Goal: Information Seeking & Learning: Learn about a topic

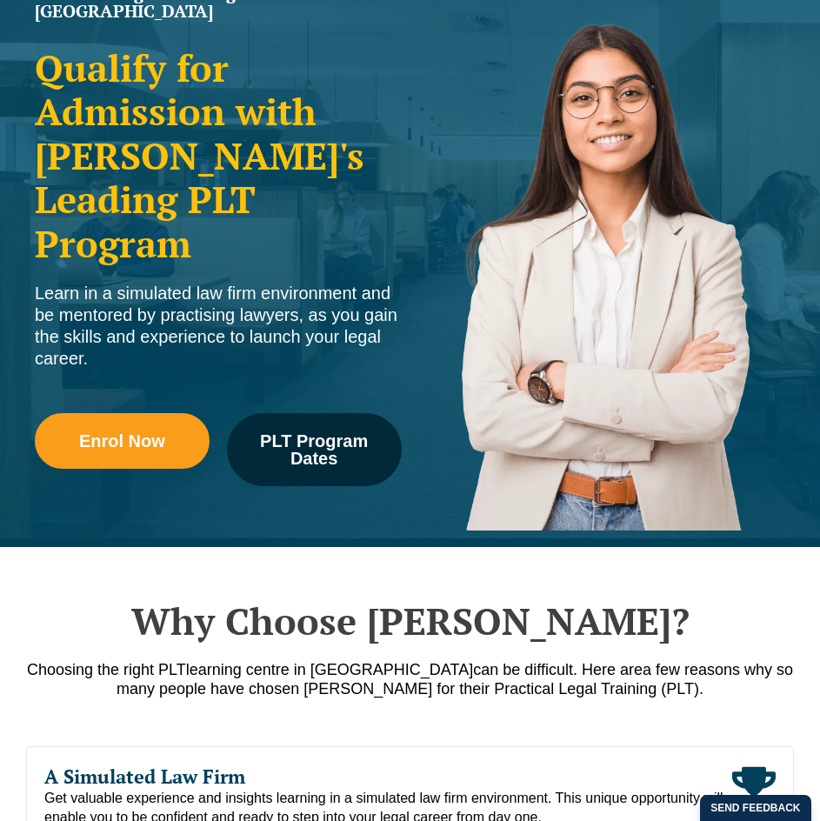
scroll to position [174, 0]
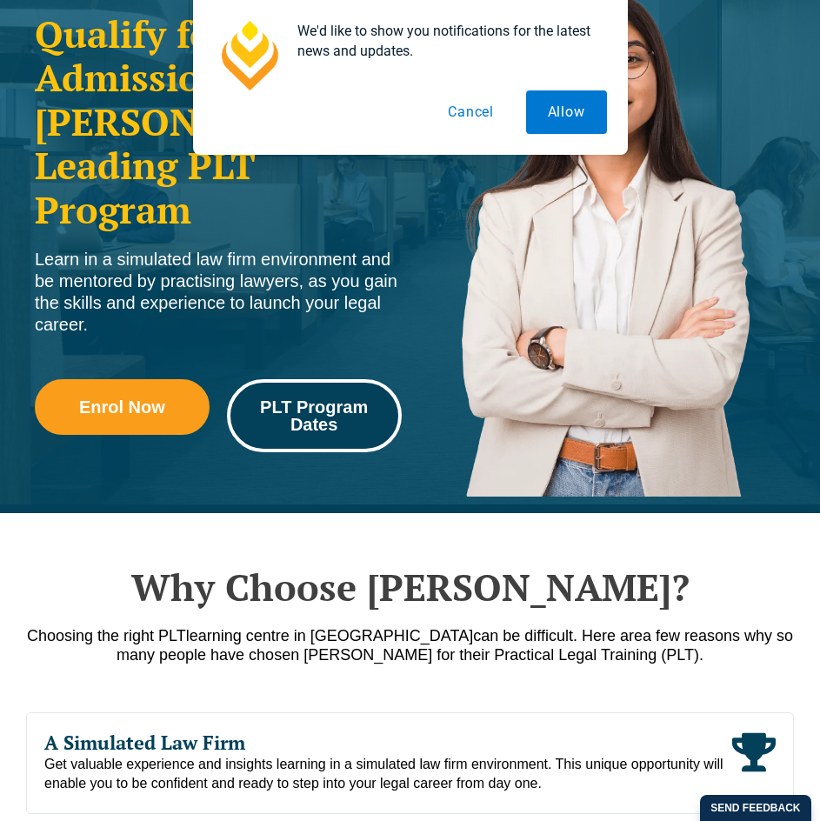
click at [342, 398] on span "PLT Program Dates" at bounding box center [314, 415] width 150 height 35
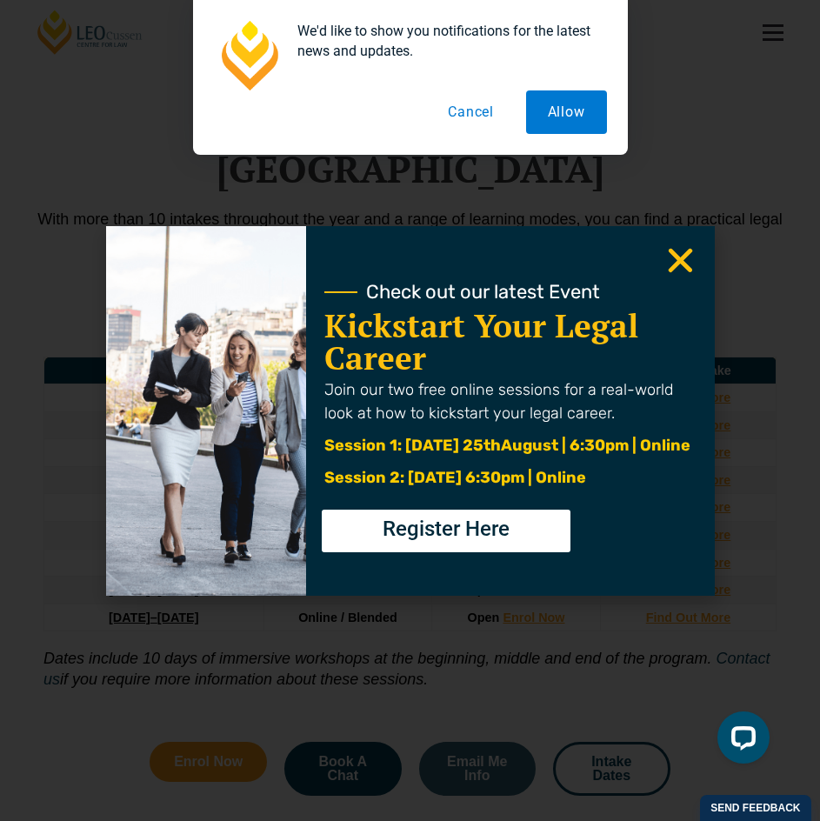
click at [466, 114] on button "Cancel" at bounding box center [471, 111] width 90 height 43
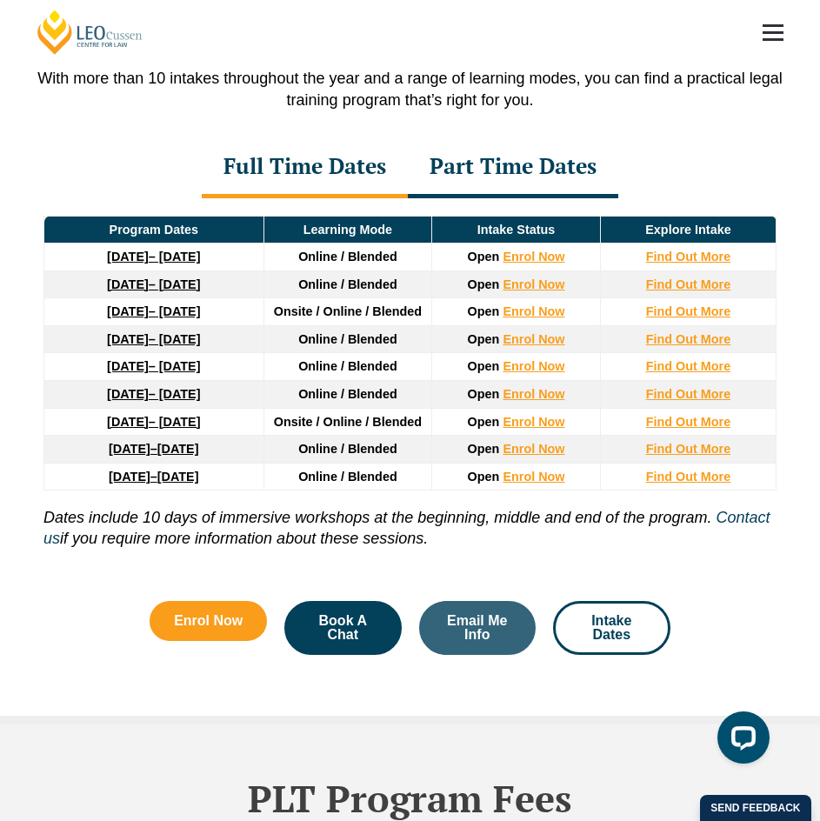
scroll to position [2161, 0]
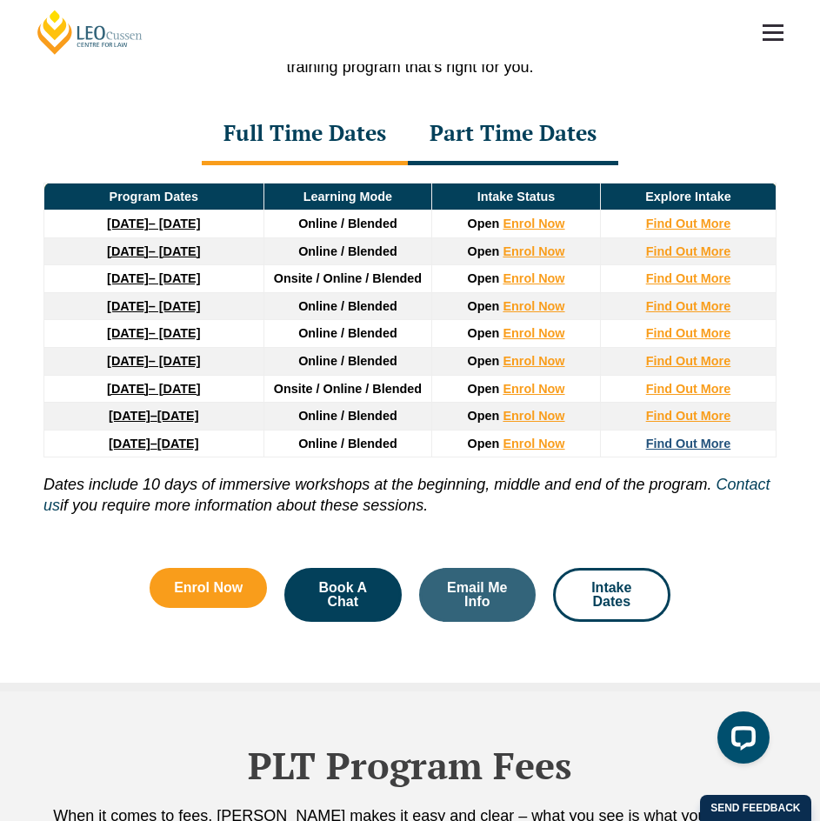
click at [713, 437] on strong "Find Out More" at bounding box center [688, 444] width 85 height 14
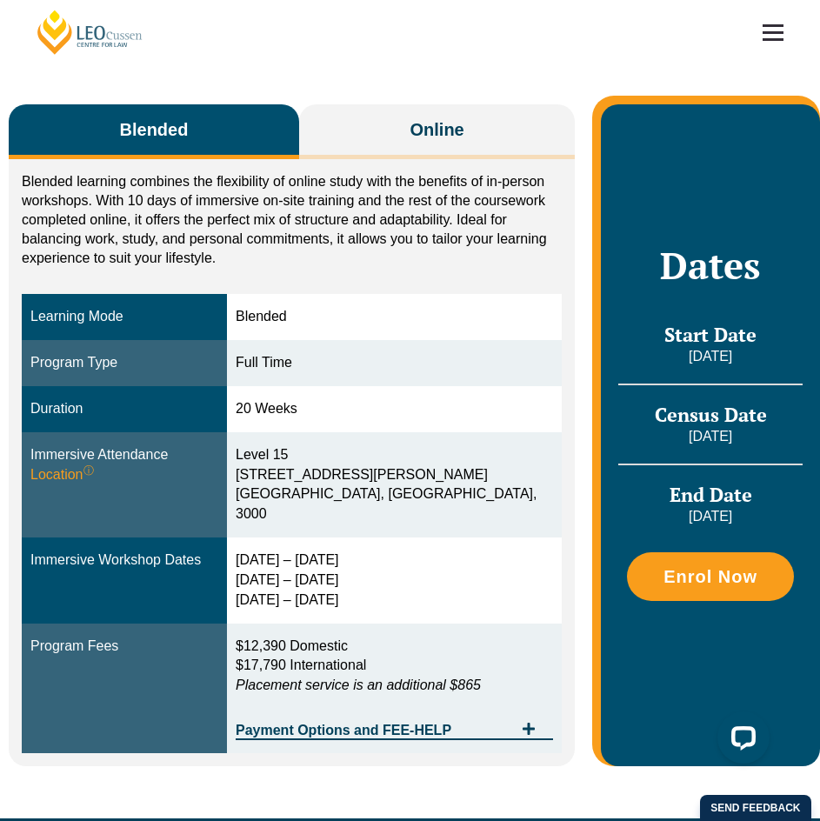
scroll to position [261, 0]
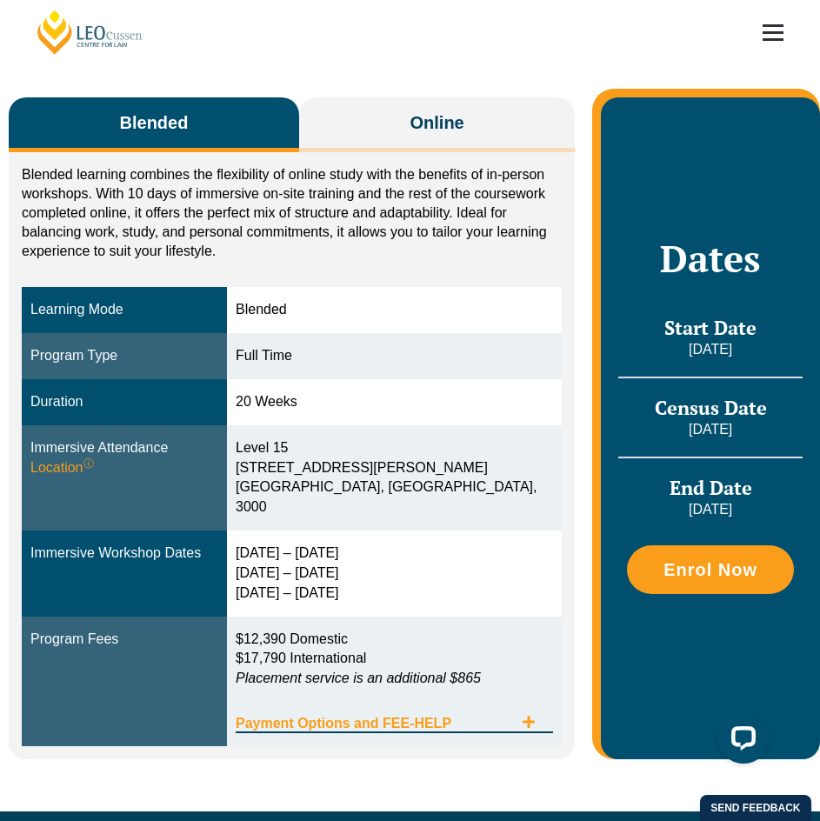
click at [537, 715] on span "Tabs. Open items with Enter or Space, close with Escape and navigate using the …" at bounding box center [528, 723] width 31 height 17
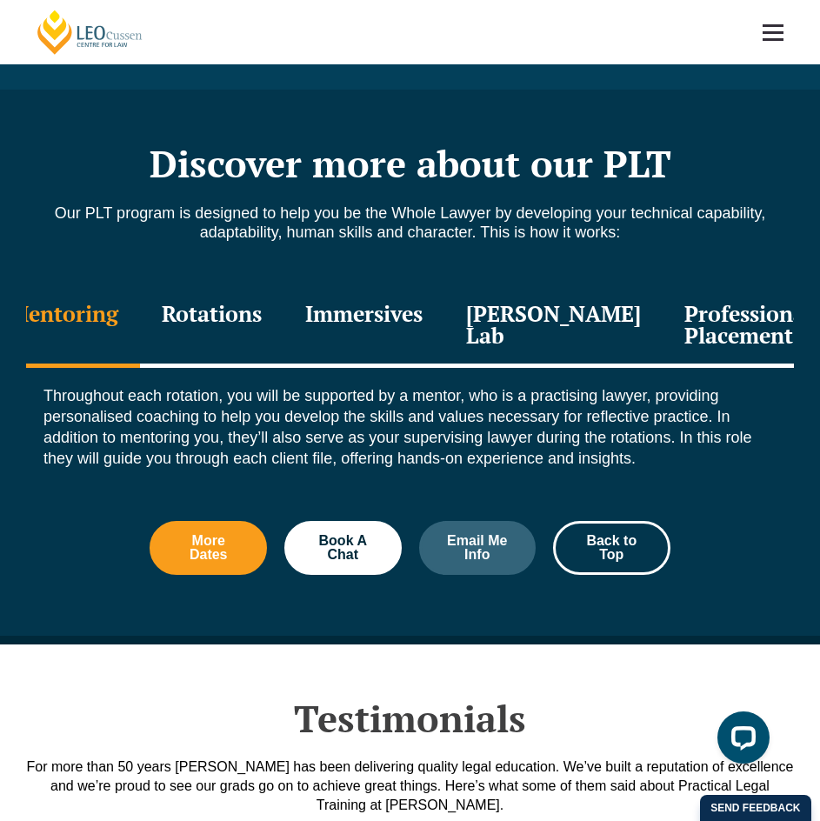
scroll to position [2436, 0]
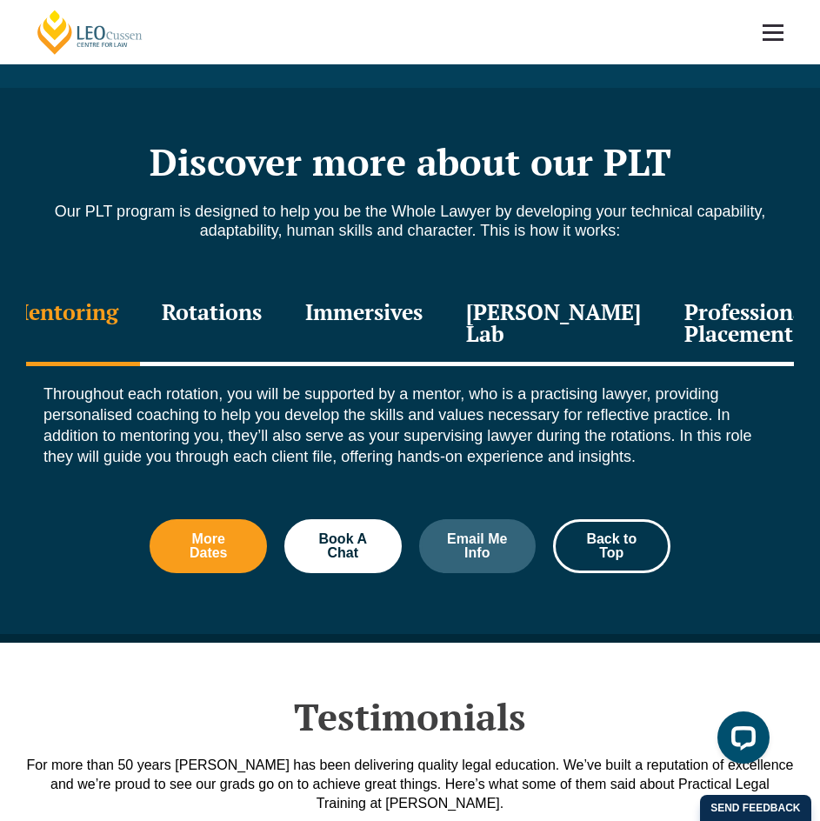
drag, startPoint x: 245, startPoint y: 311, endPoint x: 250, endPoint y: 320, distance: 9.7
click at [245, 312] on div "Rotations" at bounding box center [212, 325] width 144 height 83
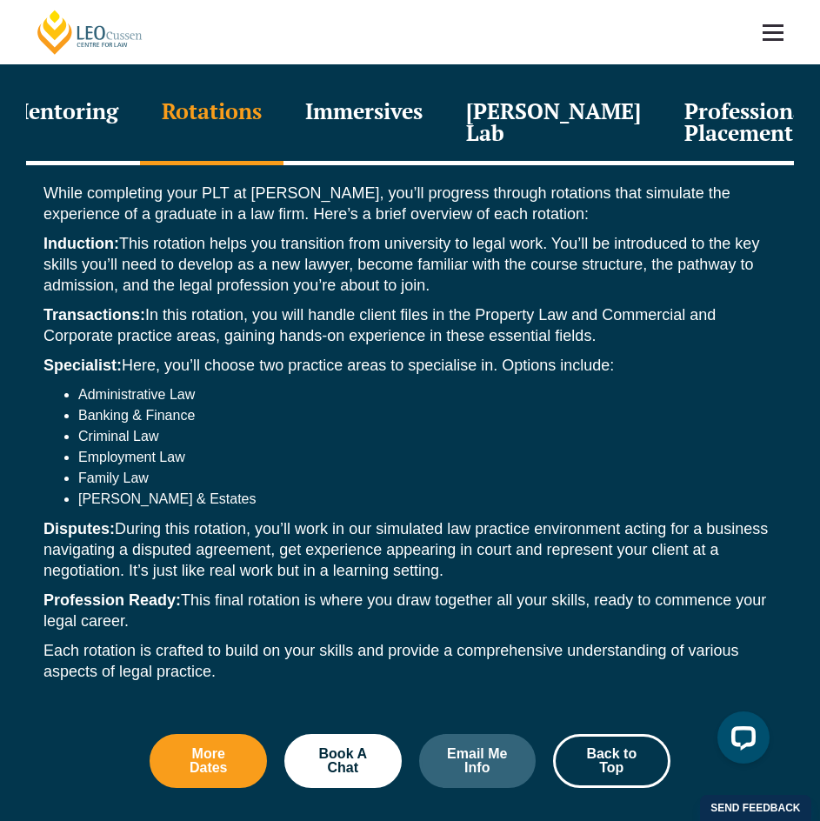
scroll to position [2523, 0]
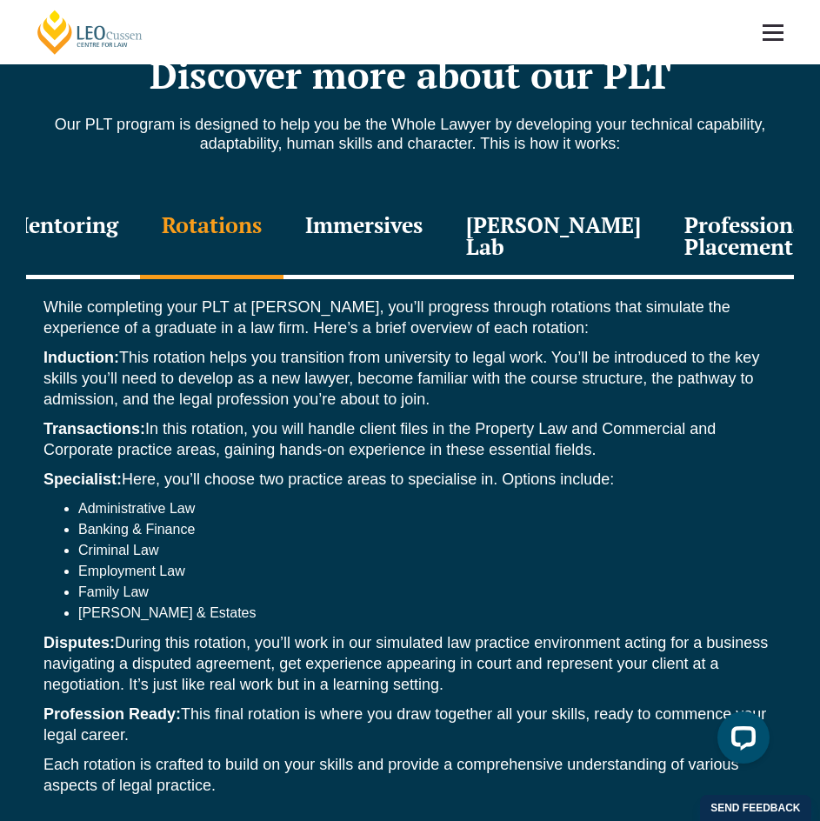
click at [445, 236] on div "Immersives" at bounding box center [364, 238] width 161 height 83
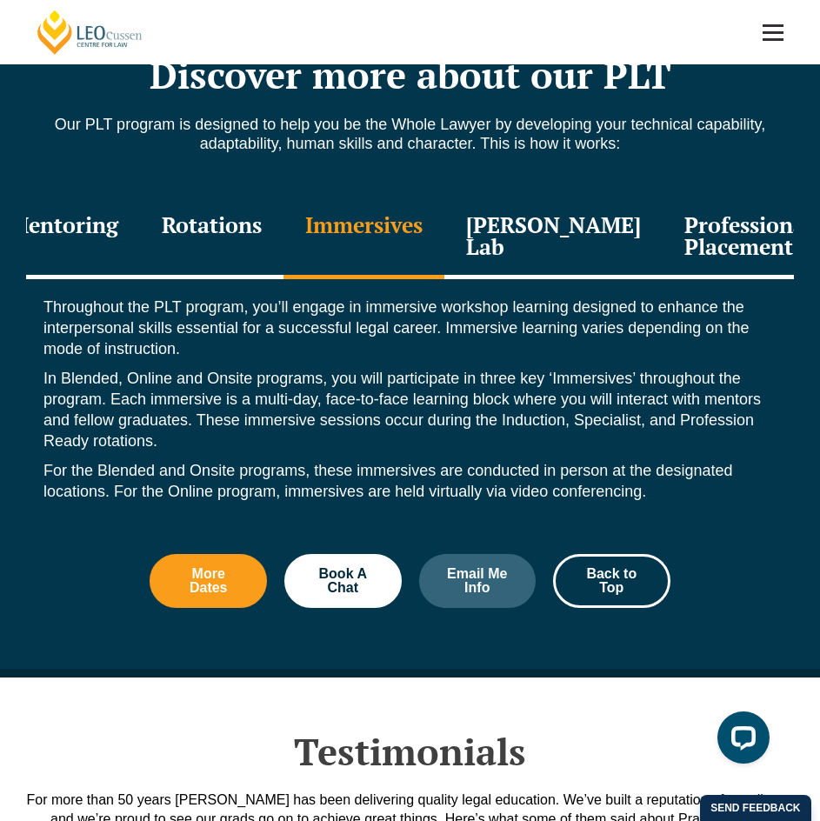
click at [541, 253] on div "Leo Justice Lab" at bounding box center [554, 238] width 218 height 83
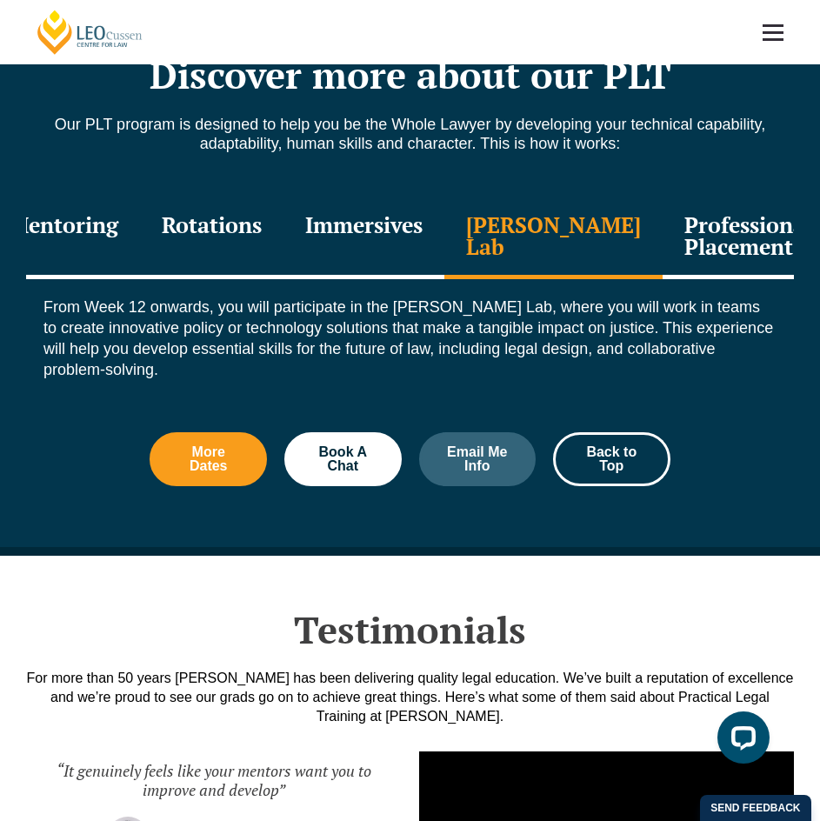
click at [663, 236] on div "Professional Placement" at bounding box center [748, 238] width 171 height 83
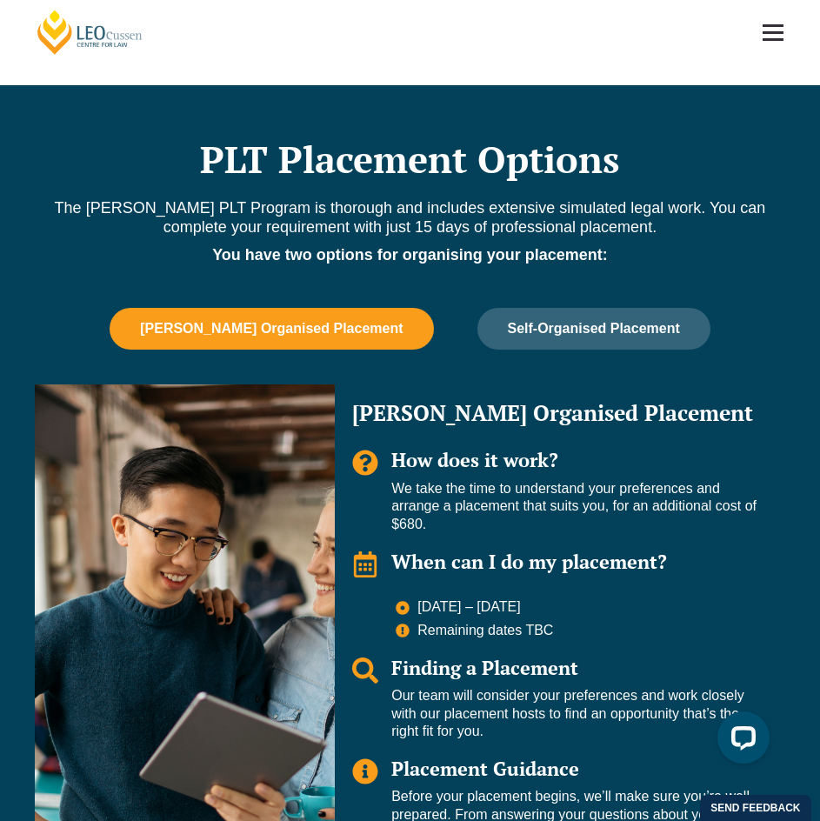
scroll to position [1566, 0]
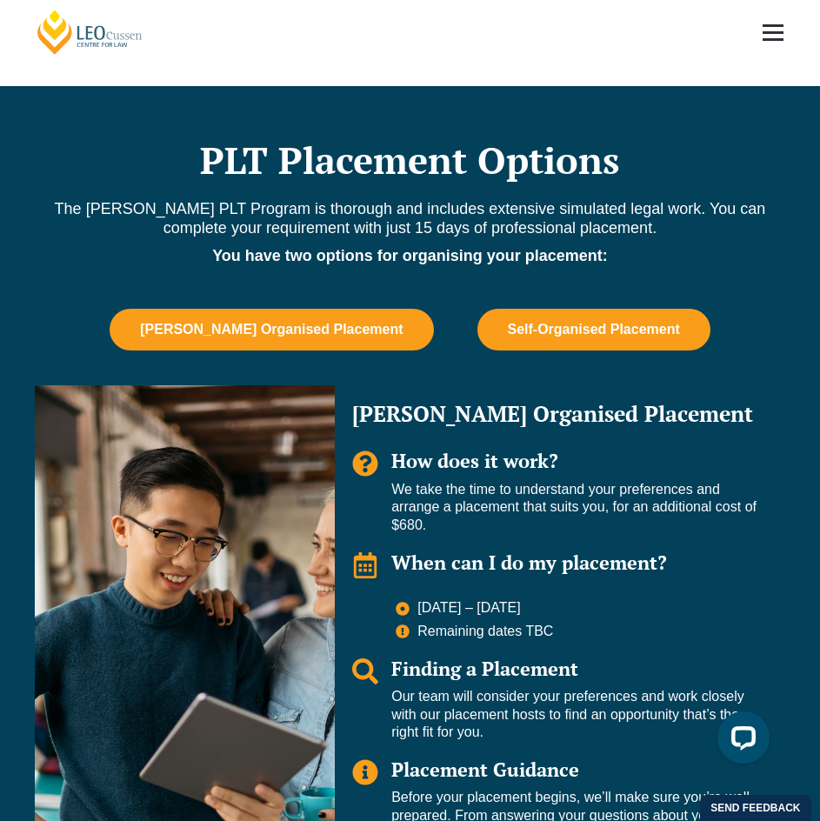
click at [529, 322] on span "Self-Organised Placement" at bounding box center [594, 330] width 172 height 16
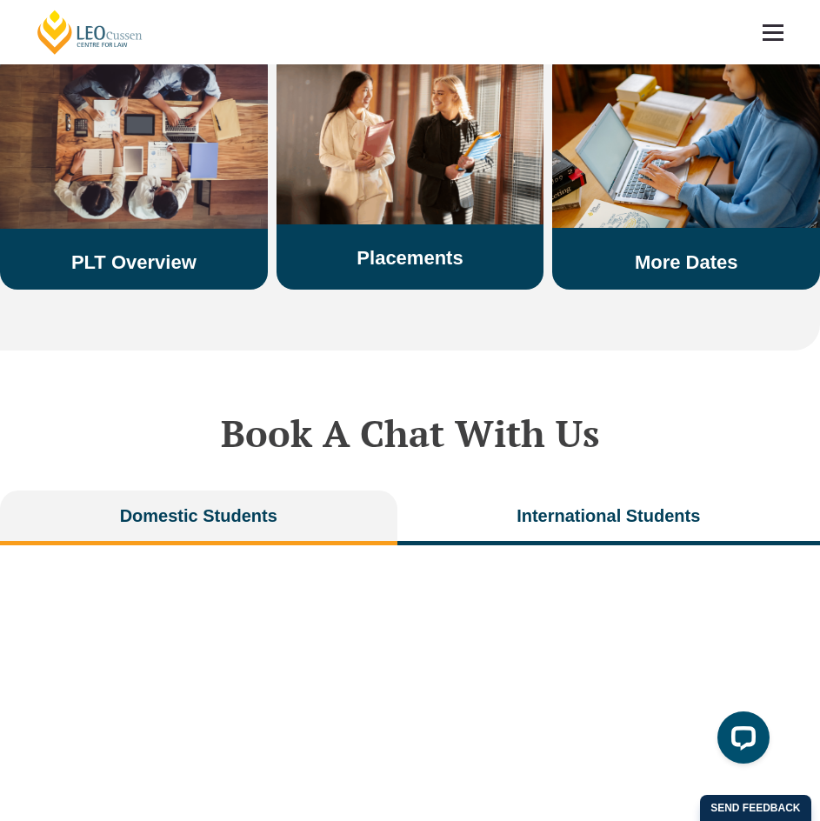
scroll to position [3567, 0]
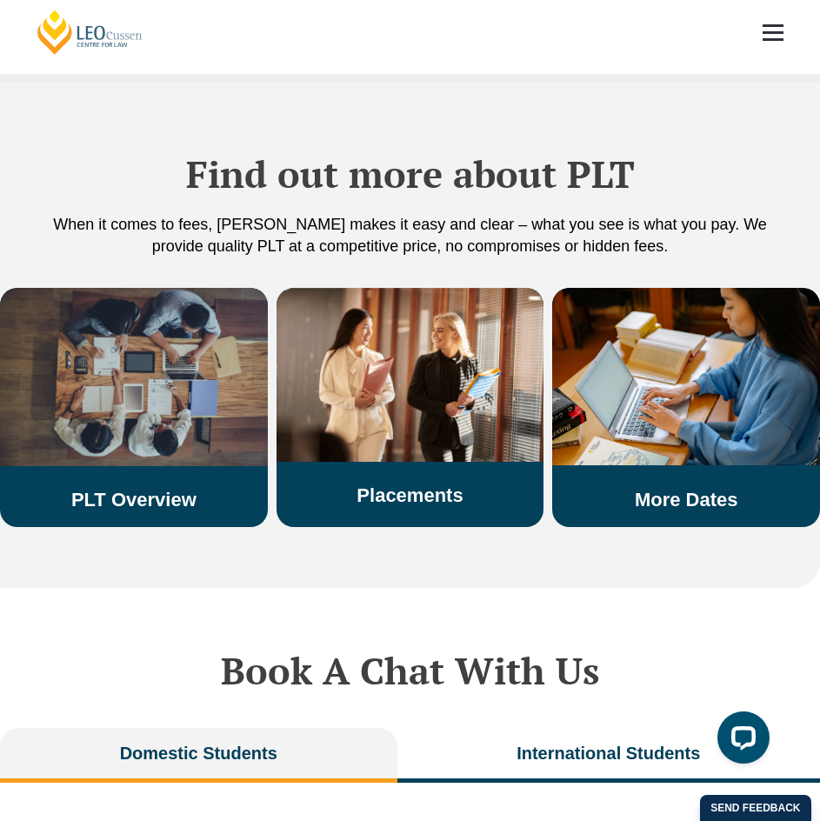
click at [173, 511] on link "PLT Overview" at bounding box center [133, 500] width 125 height 22
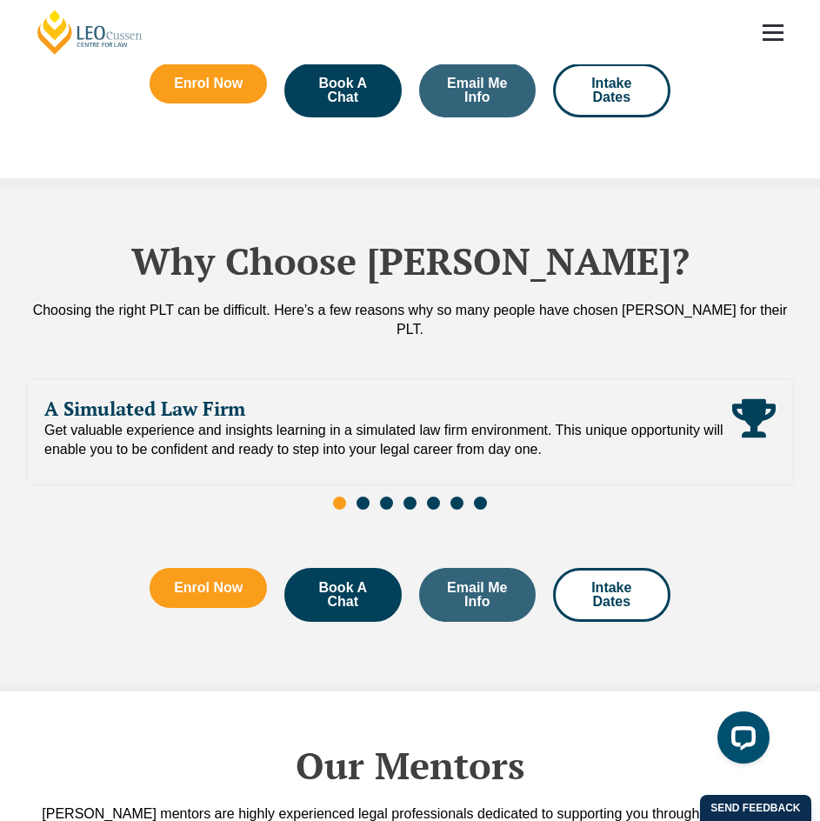
scroll to position [3306, 0]
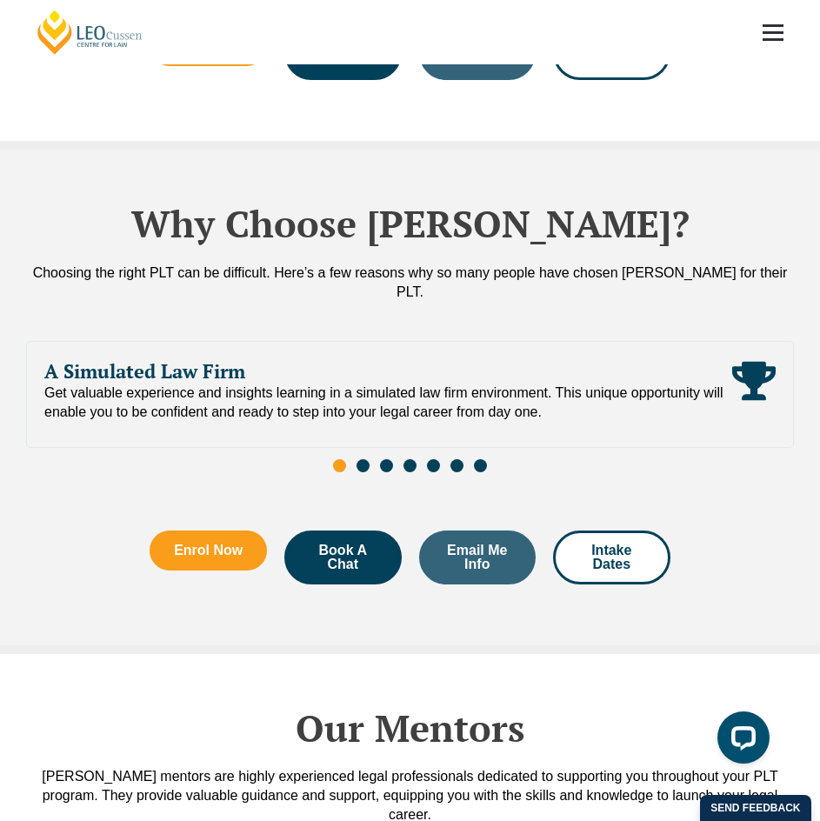
click at [365, 459] on span "Go to slide 2" at bounding box center [363, 465] width 13 height 13
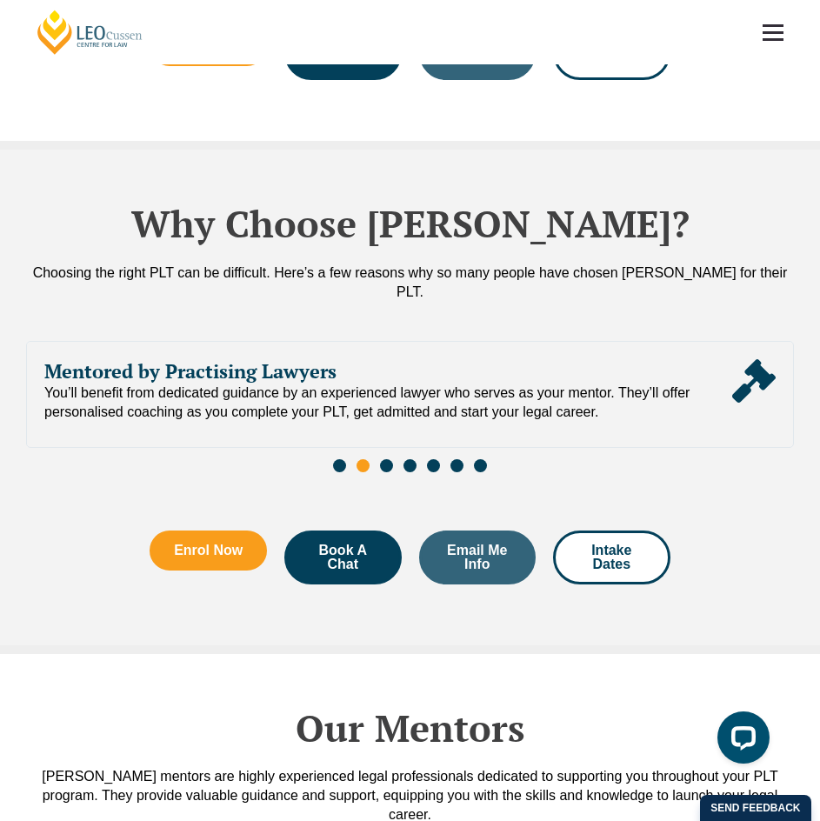
click at [388, 459] on span "Go to slide 3" at bounding box center [386, 465] width 13 height 13
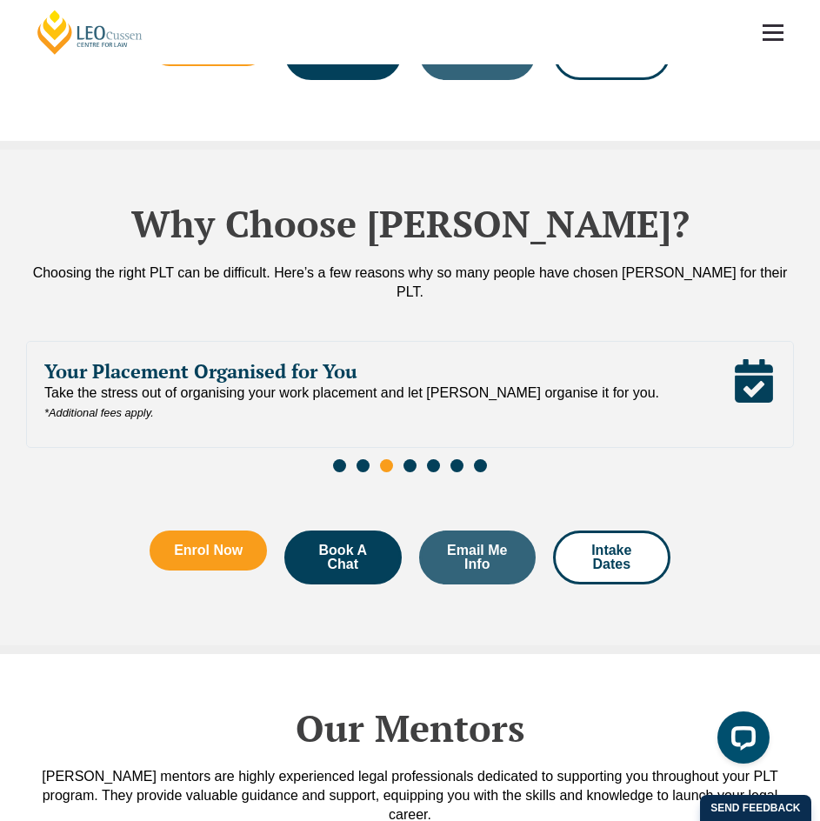
click at [411, 459] on span "Go to slide 4" at bounding box center [410, 465] width 13 height 13
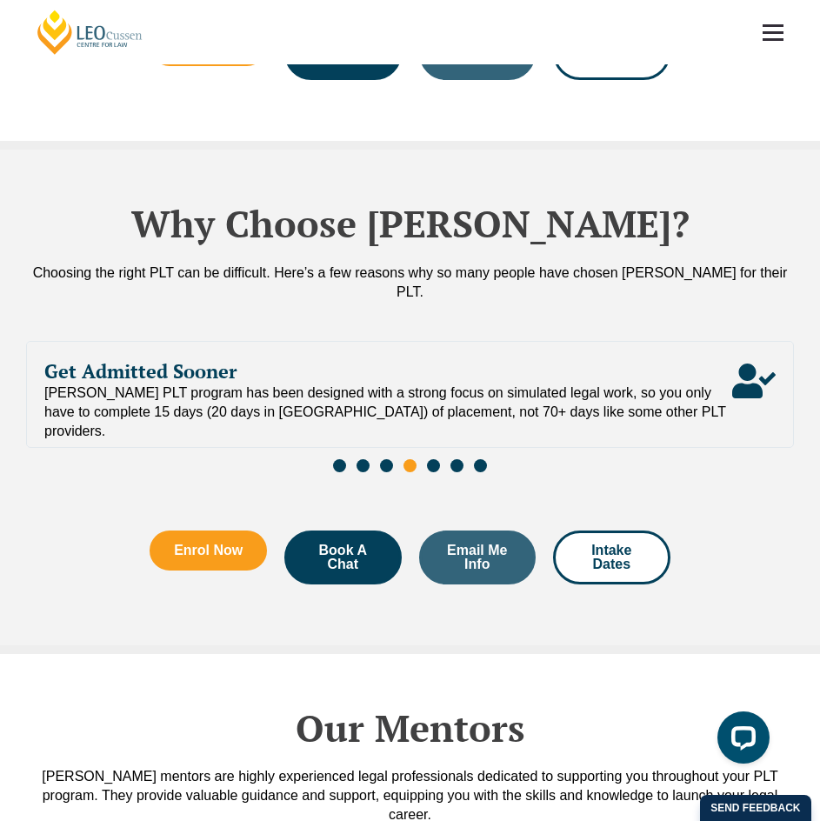
click at [446, 458] on div "Slides" at bounding box center [410, 468] width 768 height 20
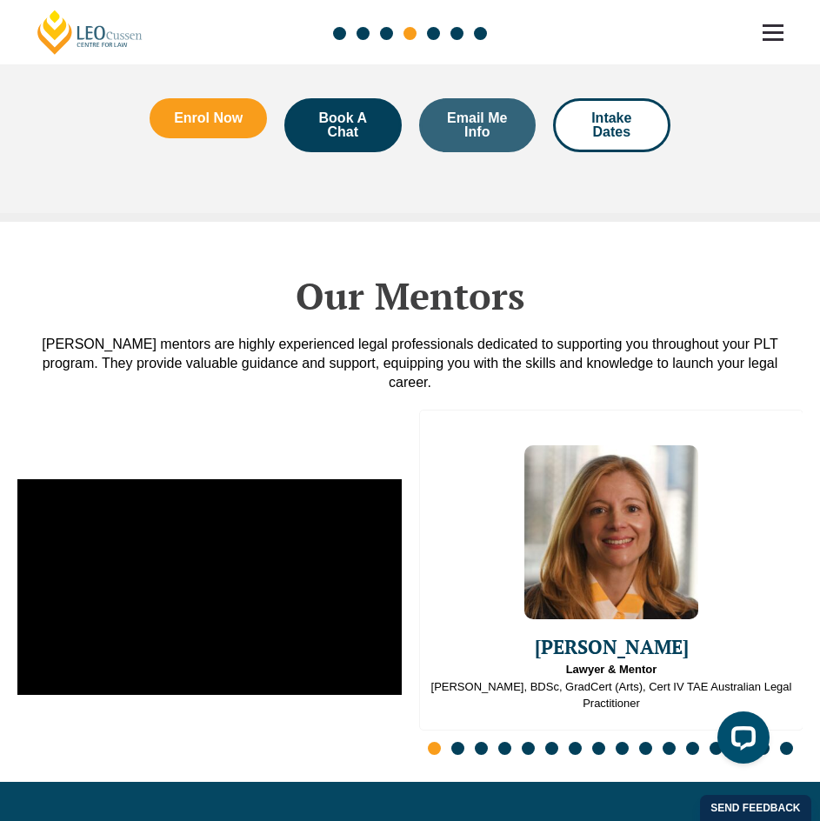
scroll to position [4002, 0]
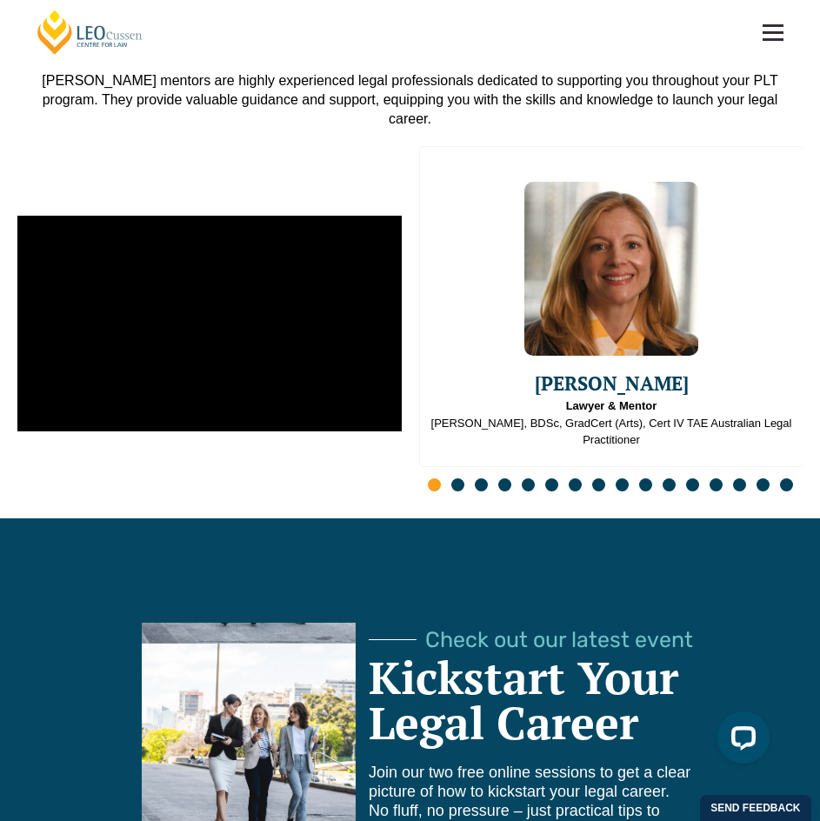
click at [463, 478] on span "Go to slide 2" at bounding box center [457, 484] width 13 height 13
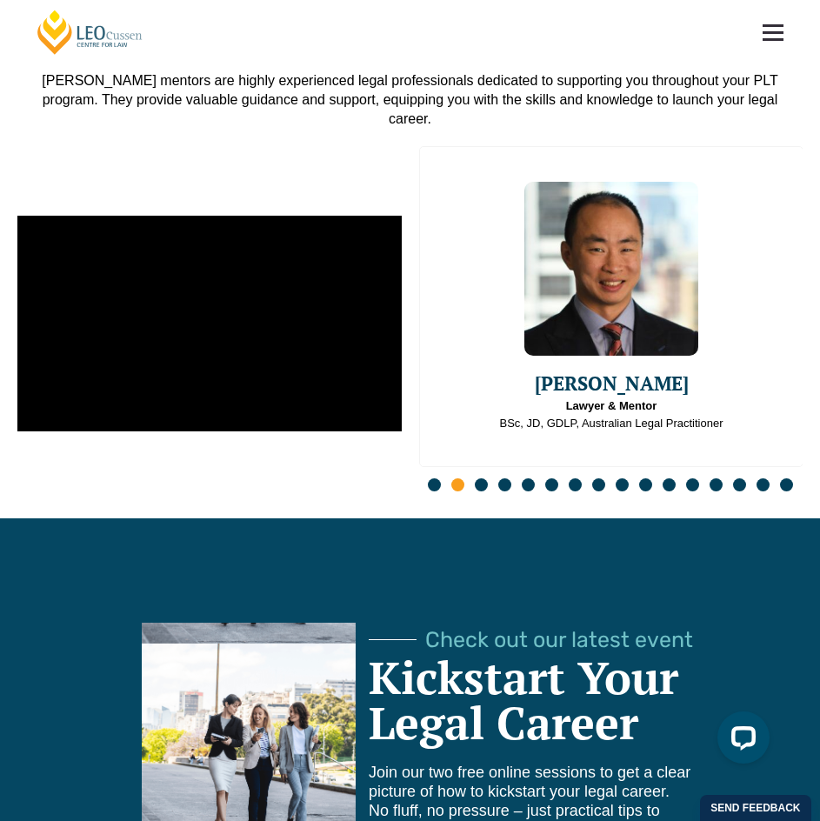
click at [492, 424] on div "Emma Ladakis Lawyer & Mentor J.D, BDSc, GradCert (Arts), Cert IV TAE Australian…" at bounding box center [611, 324] width 385 height 356
click at [484, 478] on span "Go to slide 3" at bounding box center [481, 484] width 13 height 13
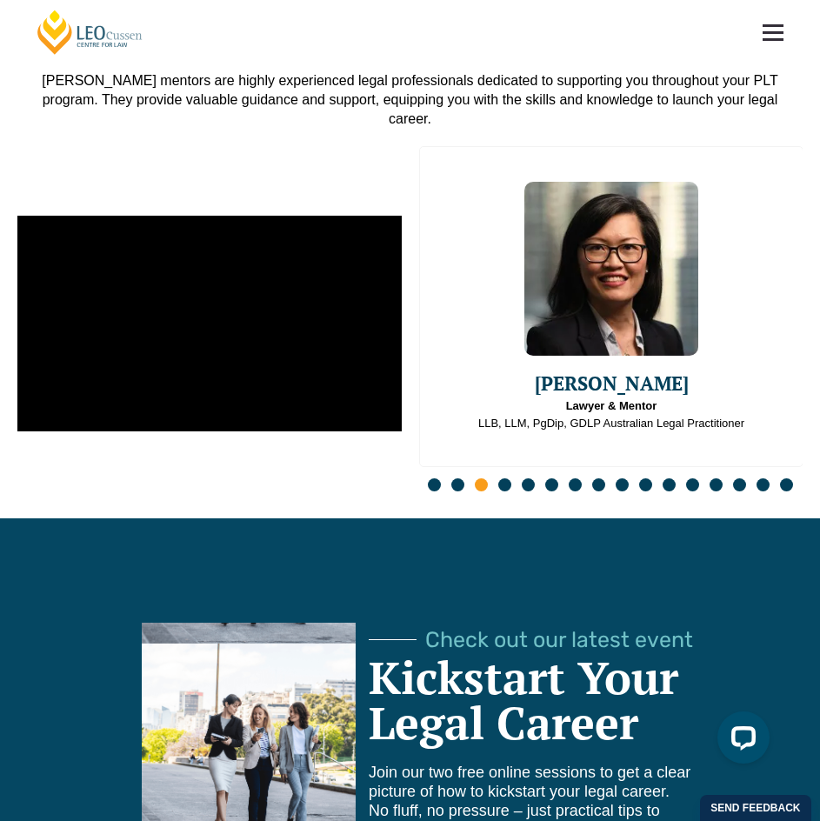
click at [501, 477] on div "Slides" at bounding box center [611, 487] width 385 height 20
click at [506, 478] on span "Go to slide 4" at bounding box center [504, 484] width 13 height 13
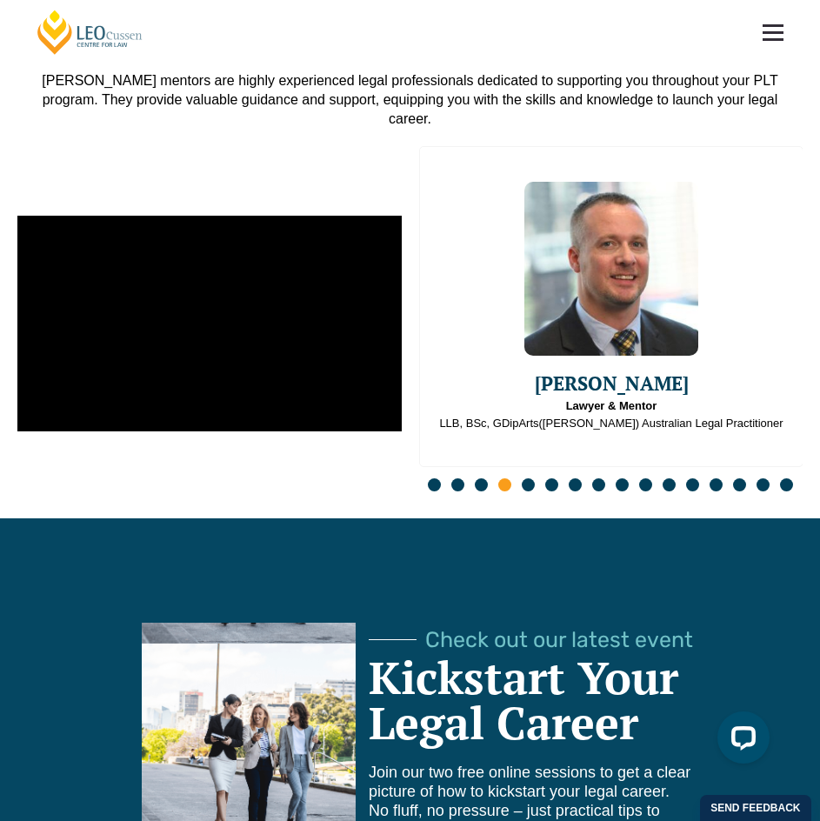
click at [532, 478] on span "Go to slide 5" at bounding box center [528, 484] width 13 height 13
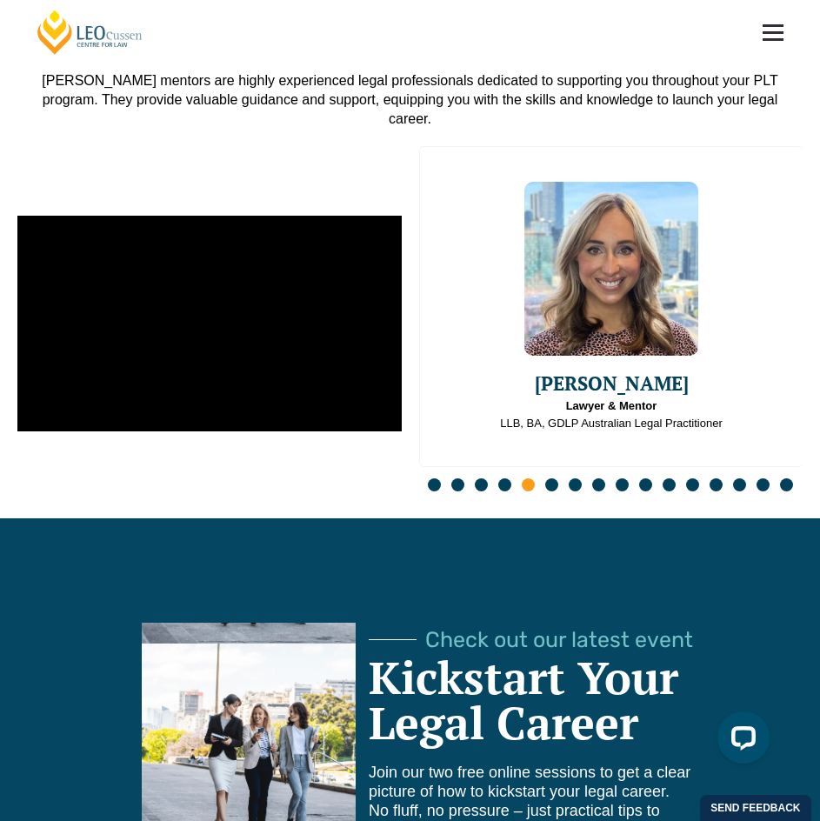
click at [557, 478] on span "Go to slide 6" at bounding box center [551, 484] width 13 height 13
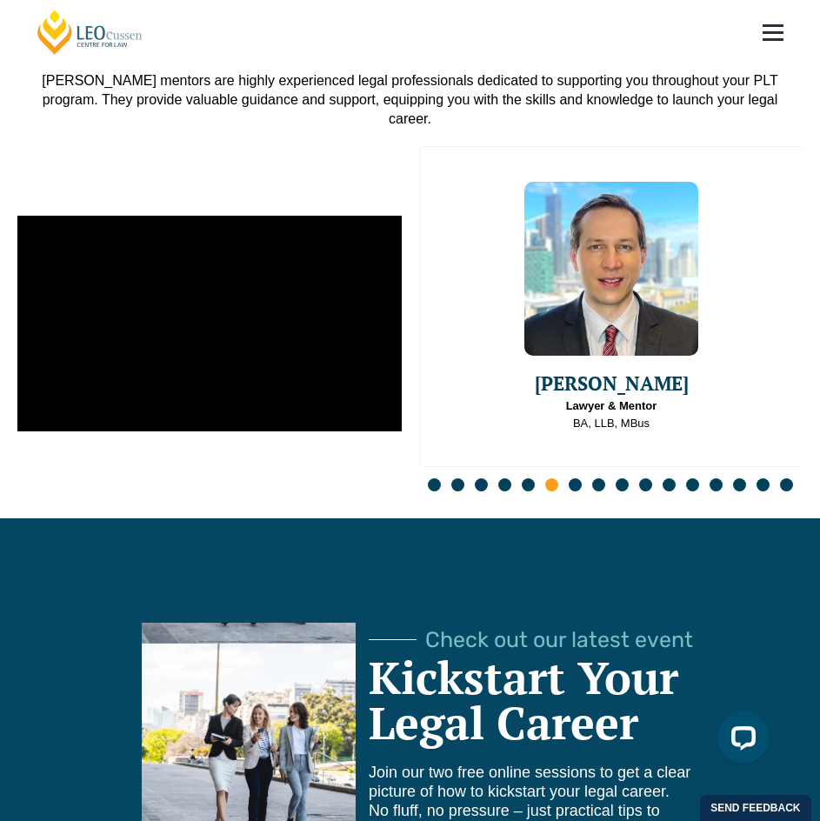
click at [585, 477] on div "Slides" at bounding box center [611, 487] width 385 height 20
click at [592, 478] on span "Go to slide 8" at bounding box center [598, 484] width 13 height 13
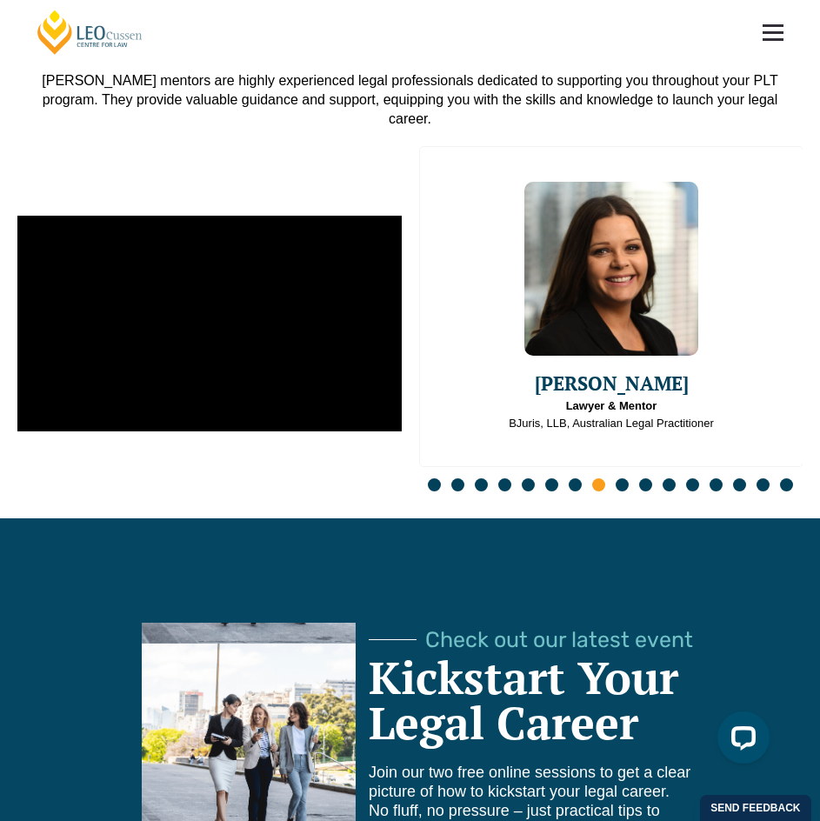
click at [572, 478] on span "Go to slide 7" at bounding box center [575, 484] width 13 height 13
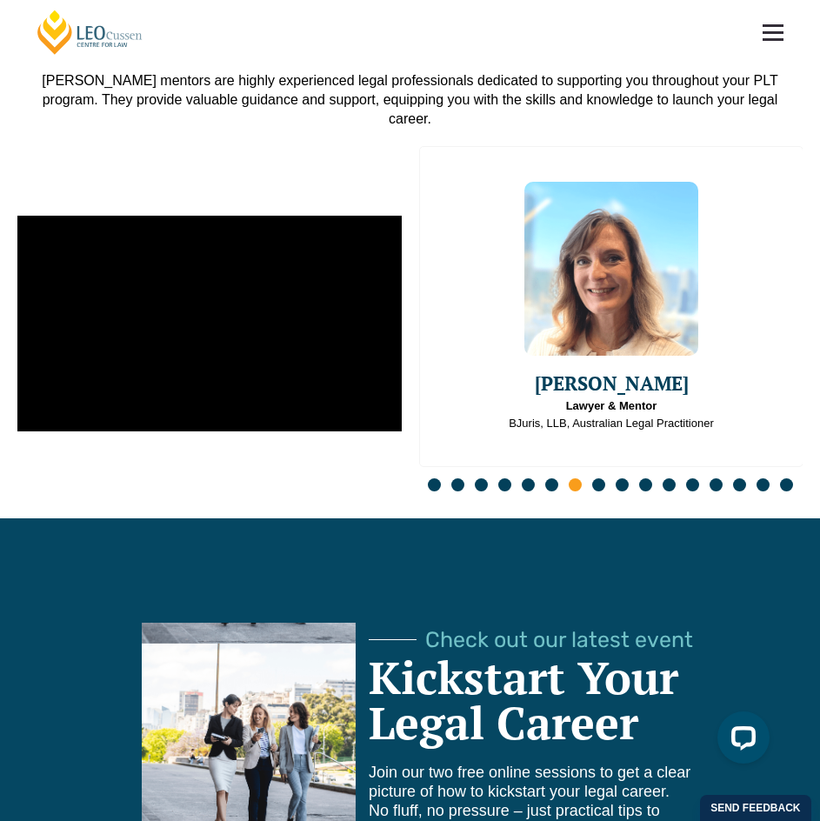
click at [629, 478] on span "Go to slide 9" at bounding box center [622, 484] width 13 height 13
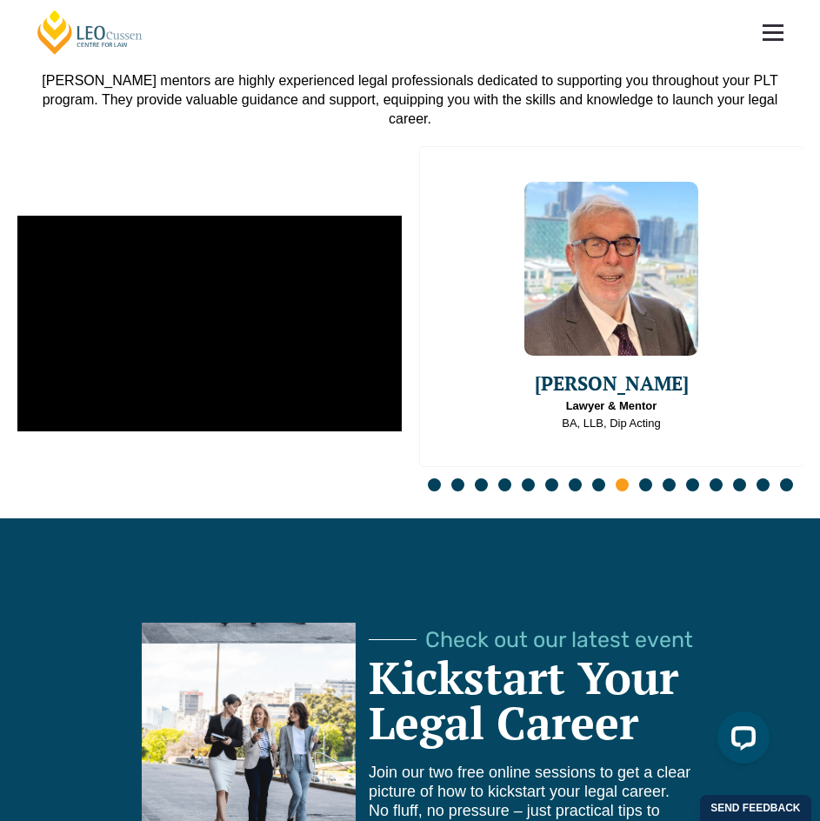
click at [652, 477] on div "Slides" at bounding box center [611, 487] width 385 height 20
click at [672, 478] on span "Go to slide 11" at bounding box center [669, 484] width 13 height 13
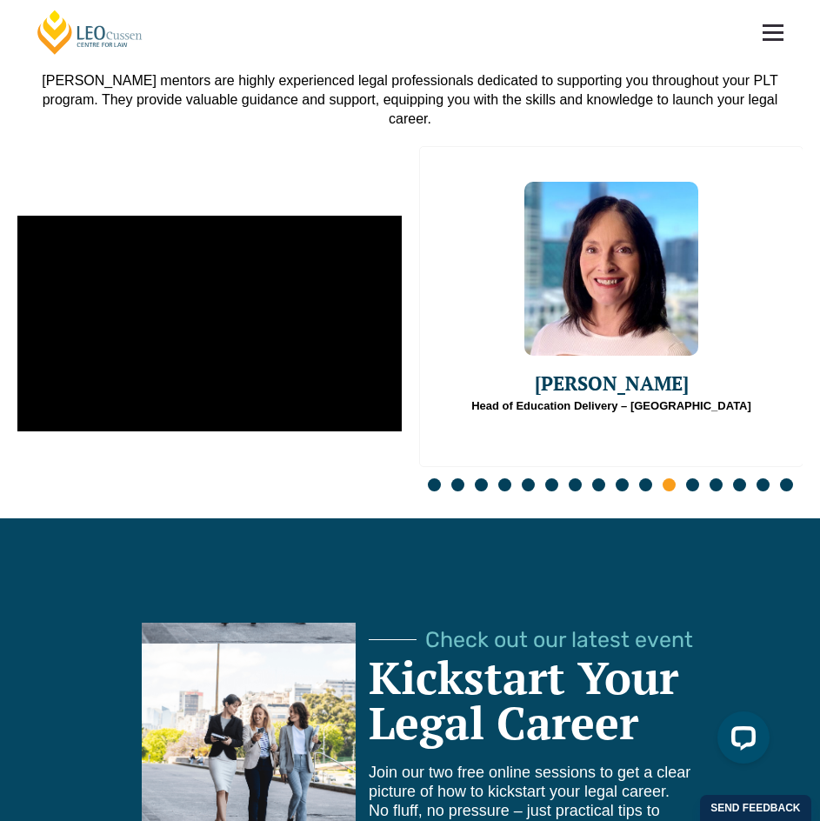
click at [699, 478] on span "Go to slide 12" at bounding box center [692, 484] width 13 height 13
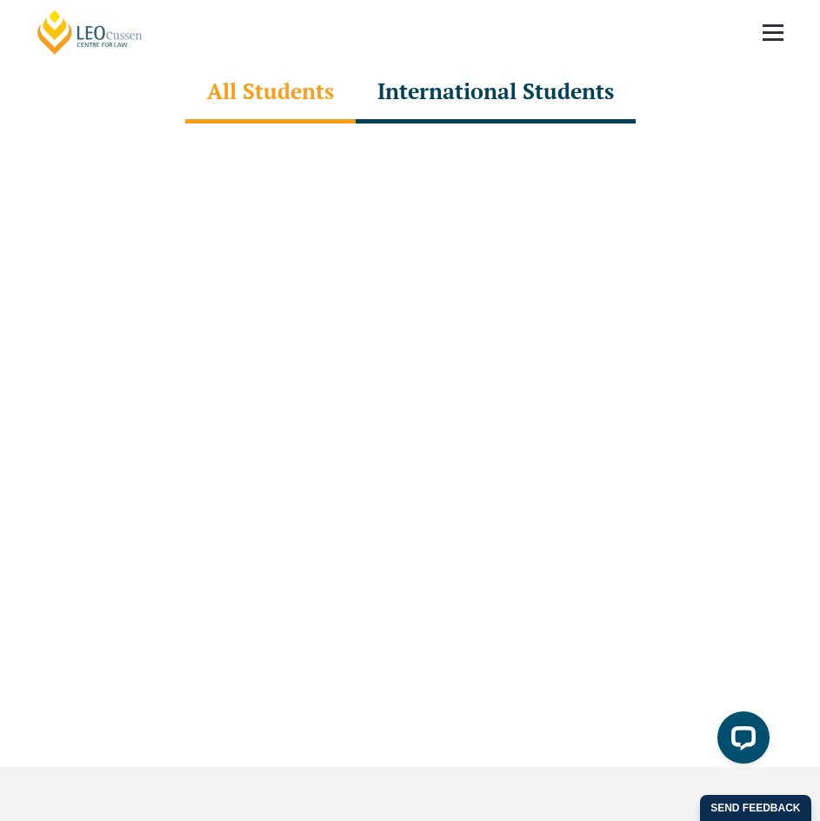
scroll to position [5046, 0]
